Goal: Task Accomplishment & Management: Complete application form

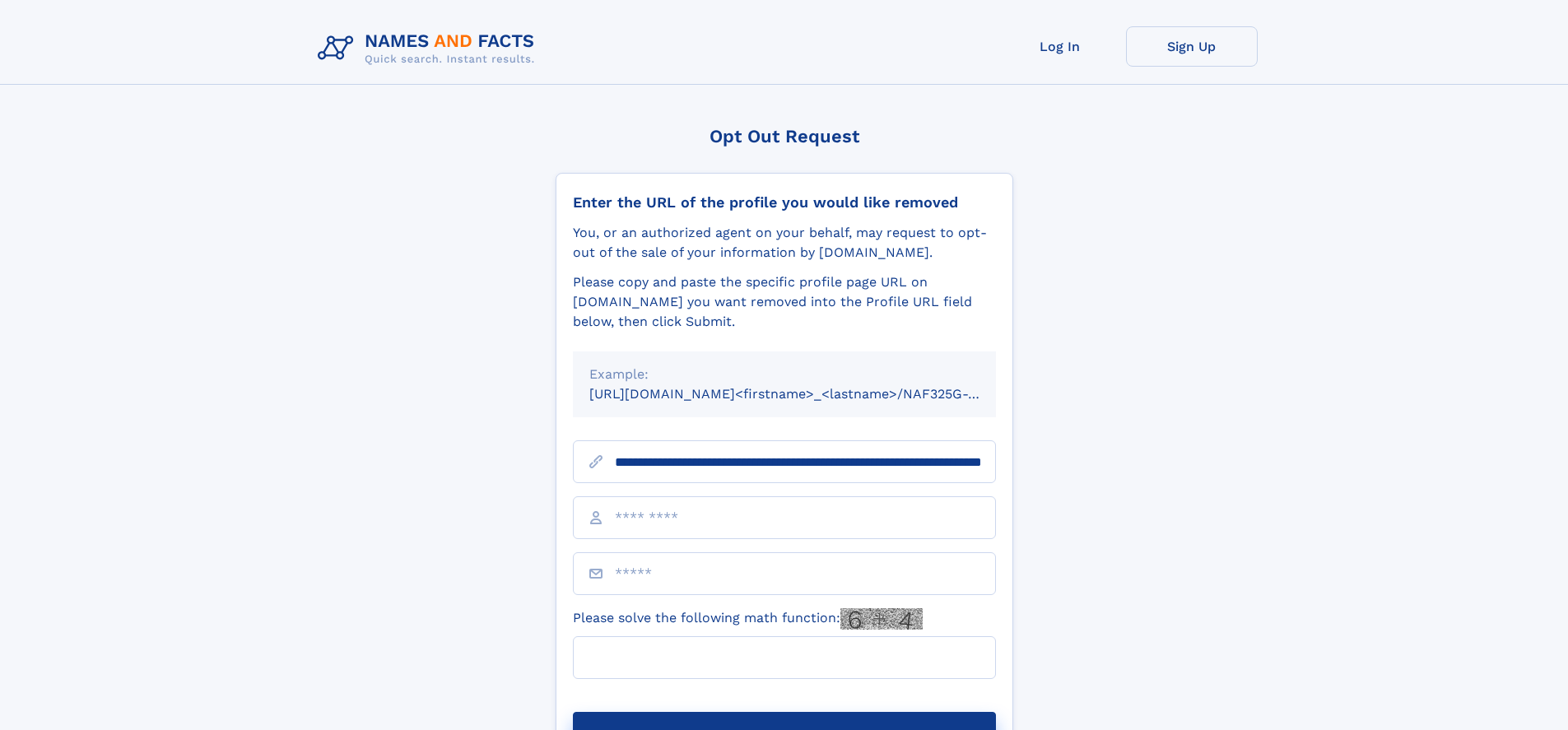
scroll to position [0, 167]
type input "**********"
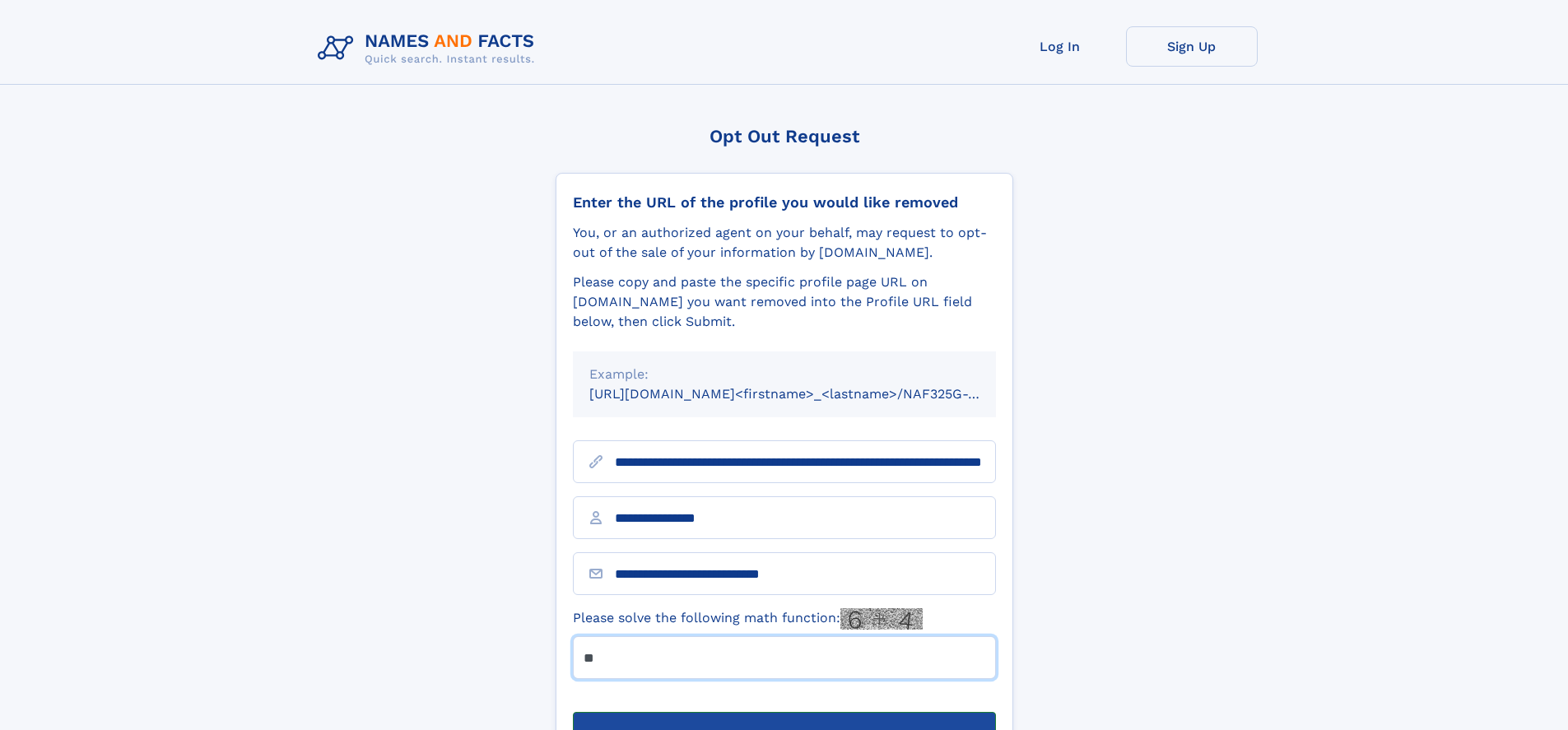
type input "**"
click at [784, 713] on button "Submit Opt Out Request" at bounding box center [784, 738] width 423 height 52
